Goal: Task Accomplishment & Management: Manage account settings

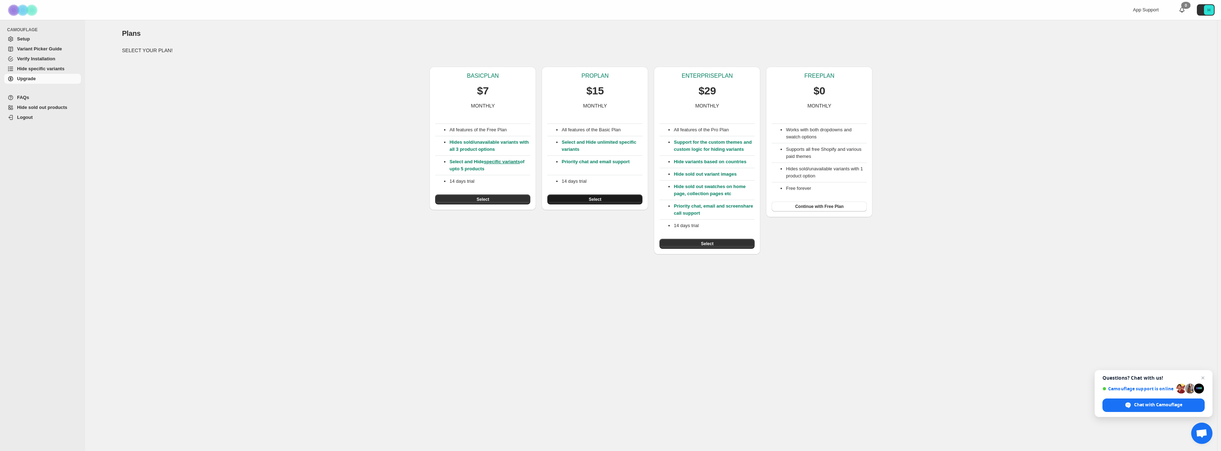
click at [604, 197] on button "Select" at bounding box center [595, 200] width 95 height 10
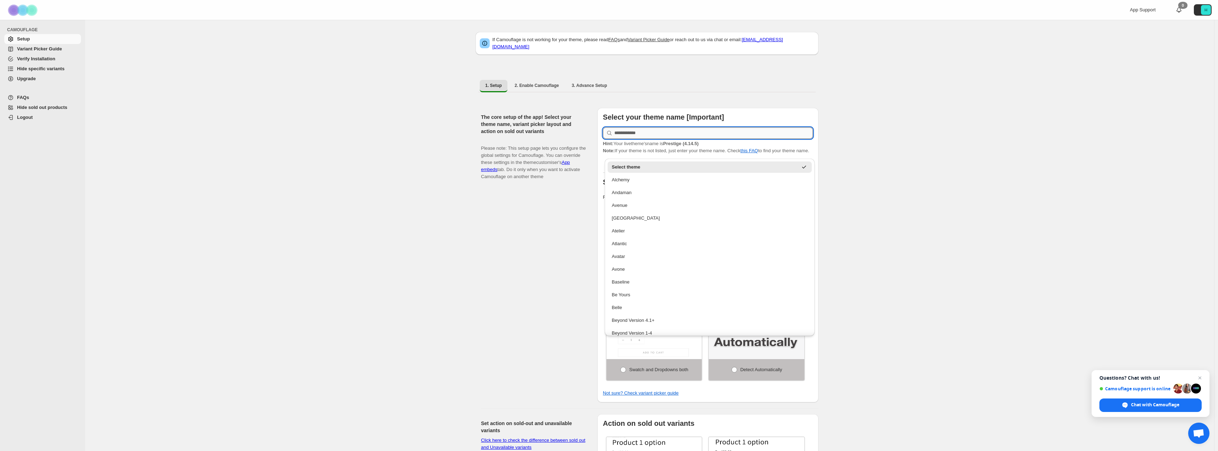
click at [626, 129] on input "text" at bounding box center [713, 132] width 198 height 11
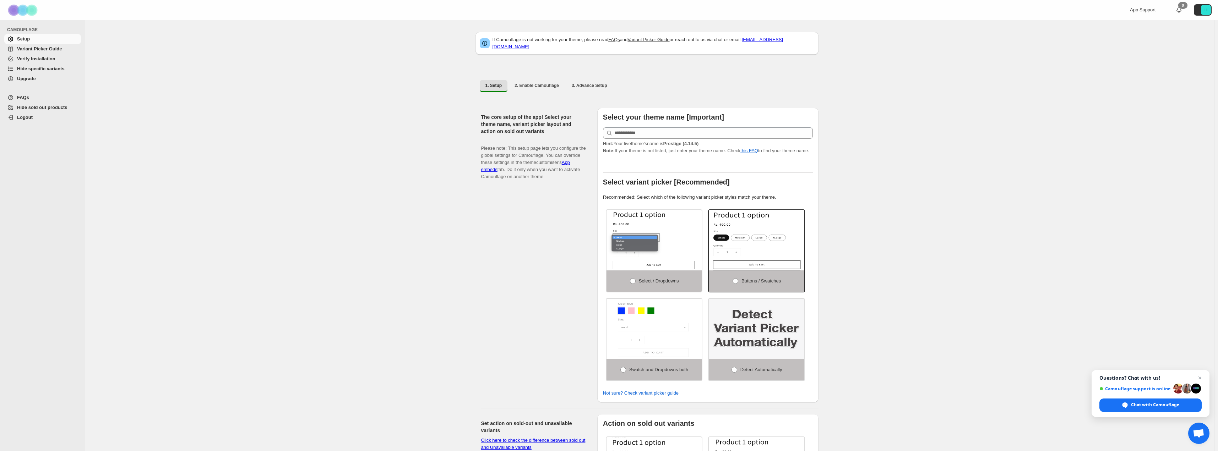
click at [878, 181] on div "If Camouflage is not working for your theme, please read FAQs and Variant Picke…" at bounding box center [649, 418] width 1129 height 797
click at [29, 115] on span "Logout" at bounding box center [25, 117] width 16 height 5
